Goal: Task Accomplishment & Management: Manage account settings

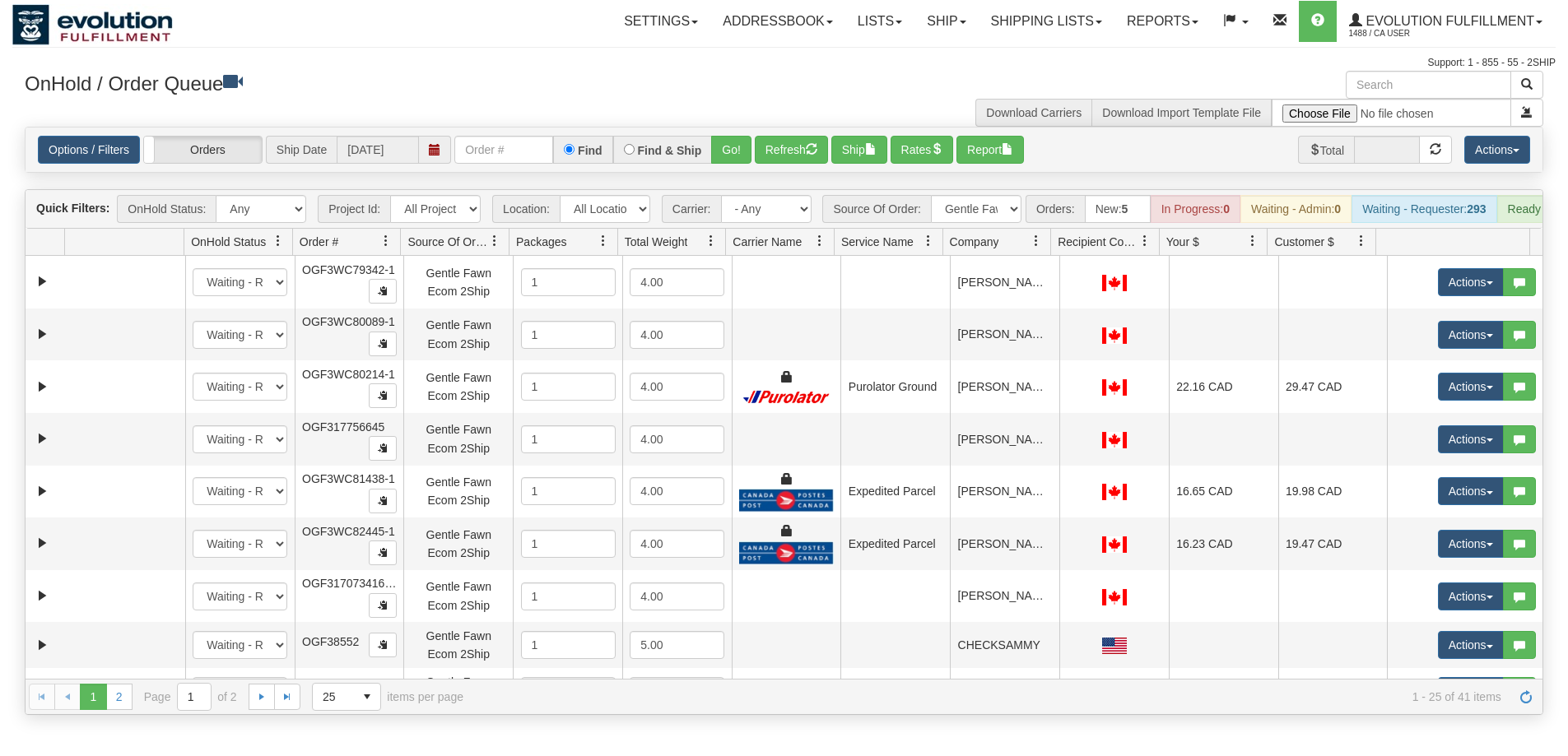
select select "Gentle Fawn Ecom 2Ship"
click at [1365, 27] on span "1488 / CA User" at bounding box center [1410, 34] width 123 height 16
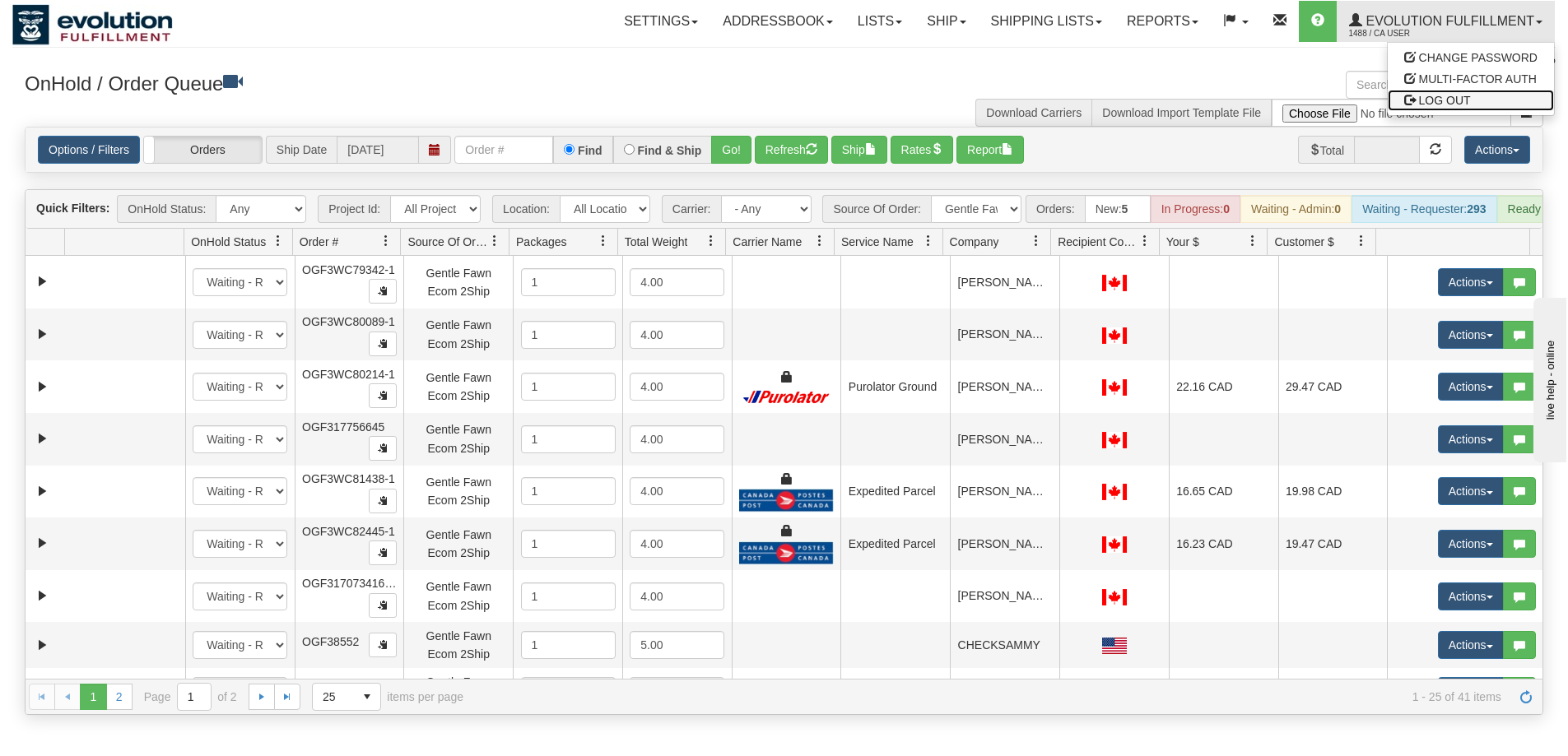
click at [1462, 99] on span "LOG OUT" at bounding box center [1445, 100] width 52 height 13
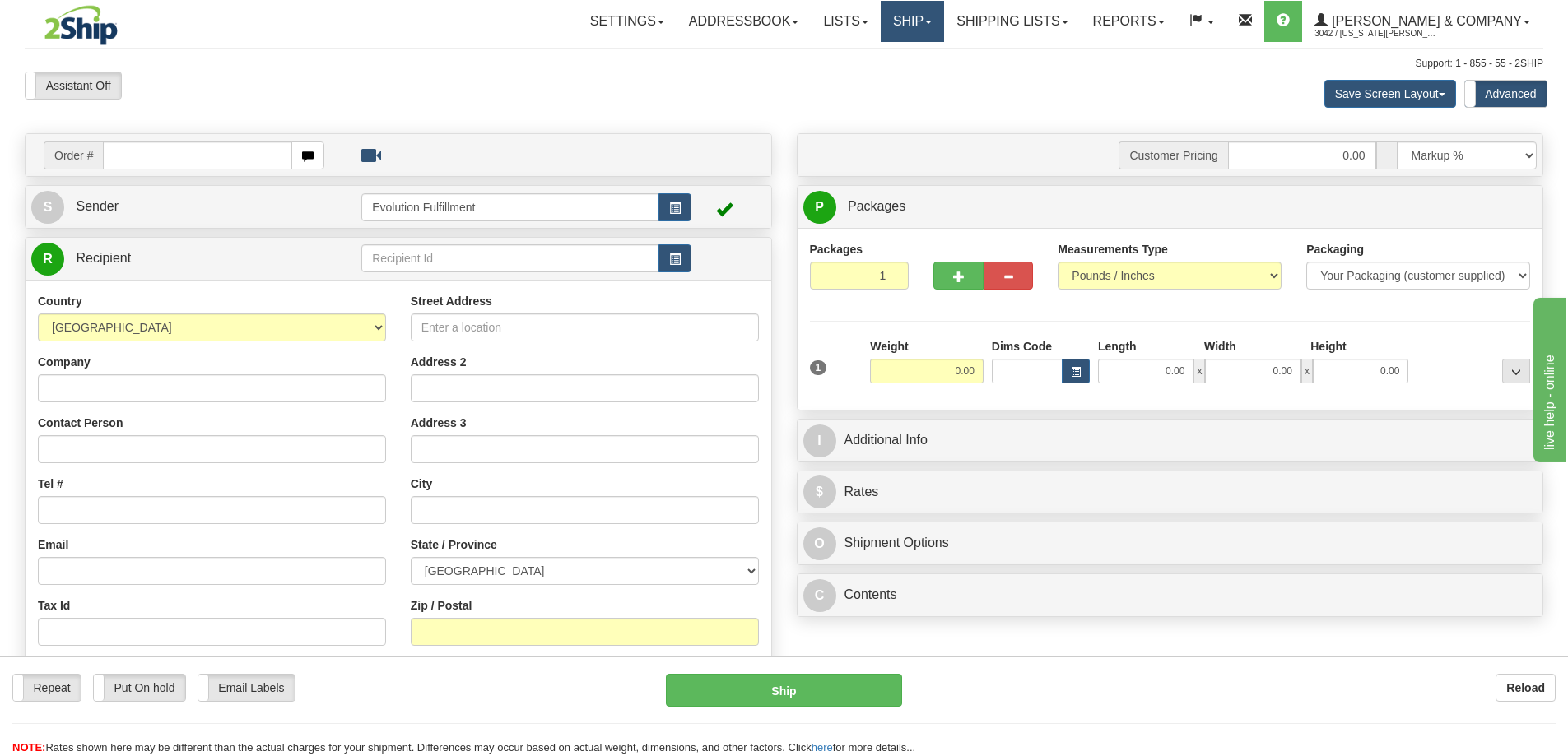
click at [940, 21] on link "Ship" at bounding box center [912, 22] width 63 height 41
